Goal: Use online tool/utility

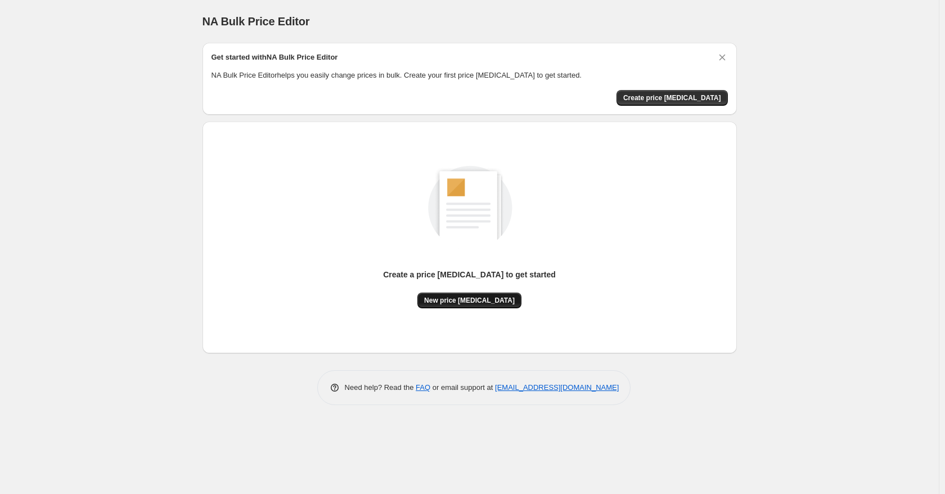
click at [461, 297] on span "New price [MEDICAL_DATA]" at bounding box center [469, 300] width 91 height 9
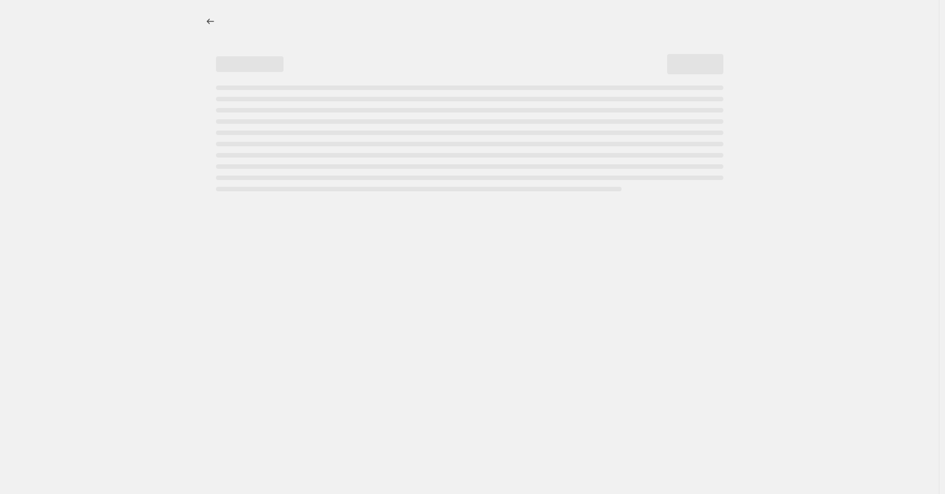
select select "percentage"
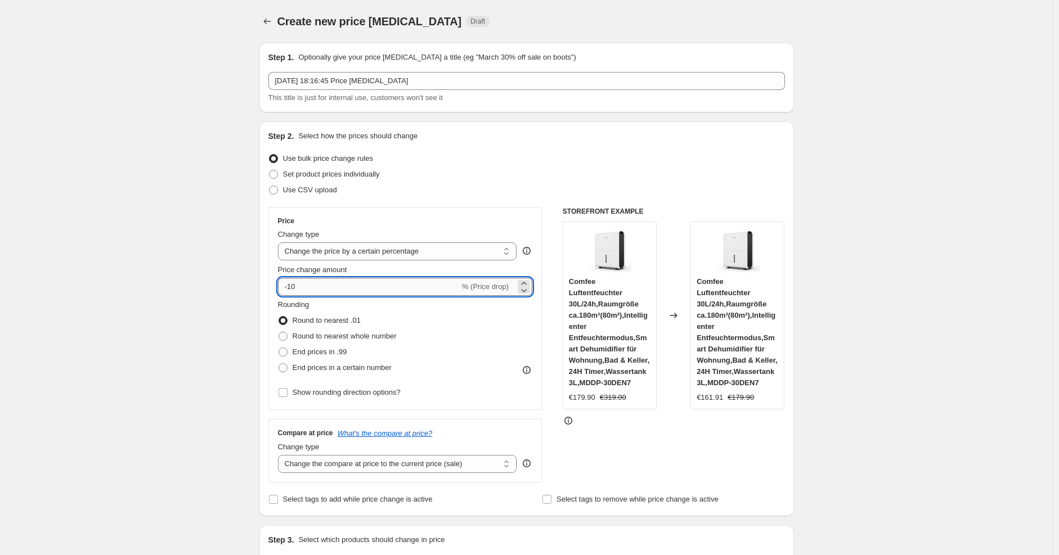
click at [344, 294] on input "-10" at bounding box center [369, 287] width 182 height 18
click at [344, 294] on input "0" at bounding box center [389, 287] width 222 height 18
click at [344, 294] on input "-10" at bounding box center [369, 287] width 182 height 18
type input "-1"
type input "-25"
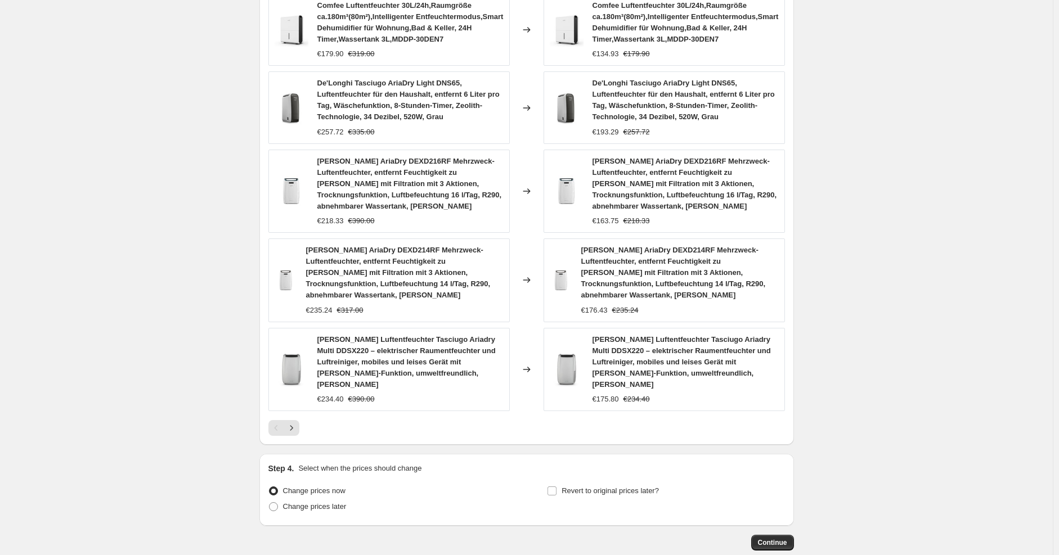
scroll to position [735, 0]
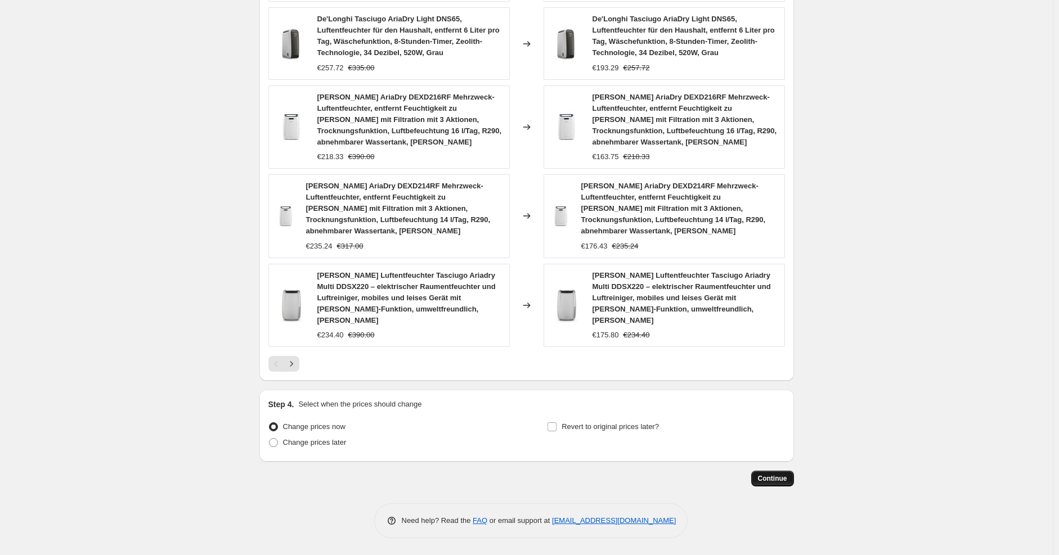
click at [772, 479] on span "Continue" at bounding box center [772, 478] width 29 height 9
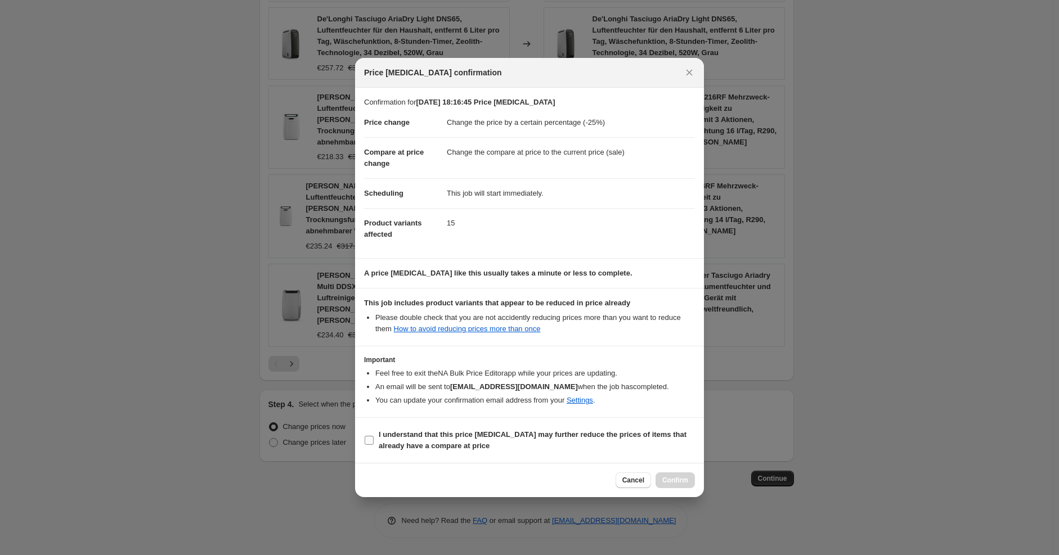
click at [616, 433] on b "I understand that this price [MEDICAL_DATA] may further reduce the prices of it…" at bounding box center [533, 440] width 308 height 20
click at [374, 436] on input "I understand that this price [MEDICAL_DATA] may further reduce the prices of it…" at bounding box center [369, 440] width 9 height 9
checkbox input "true"
click at [674, 484] on span "Confirm" at bounding box center [675, 480] width 26 height 9
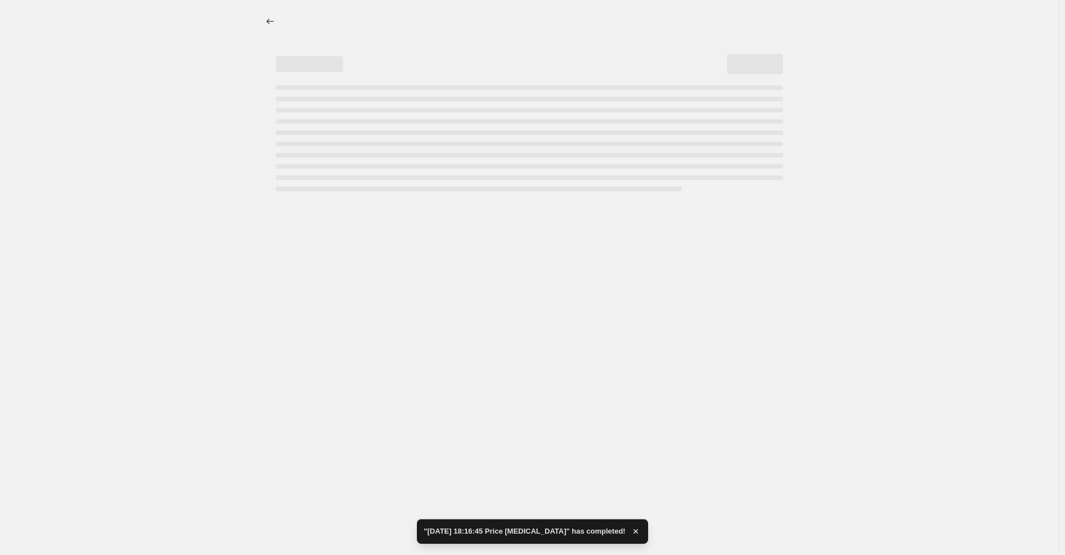
select select "percentage"
